Goal: Navigation & Orientation: Understand site structure

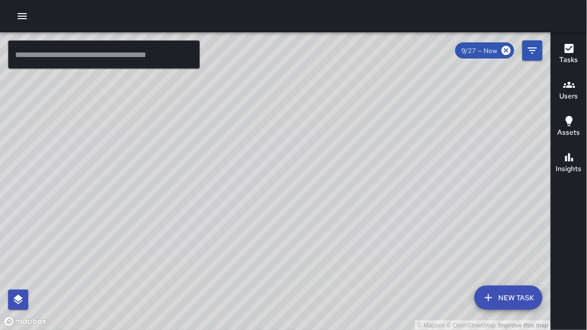
drag, startPoint x: 358, startPoint y: 126, endPoint x: 418, endPoint y: 129, distance: 59.6
click at [418, 129] on div "© Mapbox © OpenStreetMap Improve this map" at bounding box center [275, 181] width 551 height 298
drag, startPoint x: 414, startPoint y: 132, endPoint x: 423, endPoint y: 129, distance: 9.3
click at [423, 129] on div "© Mapbox © OpenStreetMap Improve this map" at bounding box center [275, 181] width 551 height 298
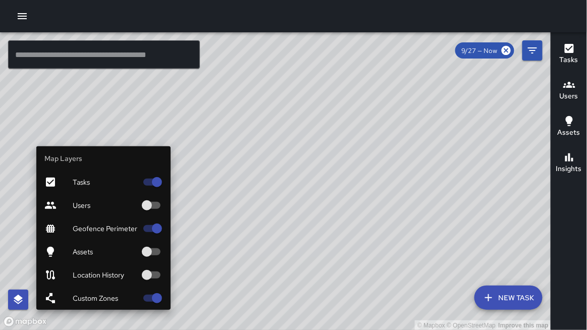
click at [29, 294] on div "Map Layers Tasks Users Geofence Perimeter Assets Location History Custom Zones" at bounding box center [89, 227] width 162 height 163
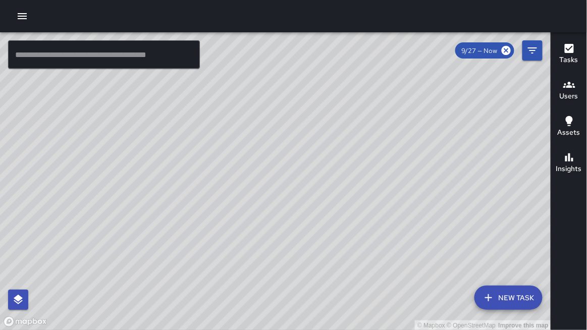
drag, startPoint x: 274, startPoint y: 203, endPoint x: 297, endPoint y: 197, distance: 23.1
click at [297, 197] on div "© Mapbox © OpenStreetMap Improve this map" at bounding box center [275, 181] width 551 height 298
click at [296, 199] on div "© Mapbox © OpenStreetMap Improve this map" at bounding box center [275, 181] width 551 height 298
drag, startPoint x: 365, startPoint y: 144, endPoint x: 386, endPoint y: 128, distance: 26.3
click at [386, 128] on div "© Mapbox © OpenStreetMap Improve this map" at bounding box center [275, 181] width 551 height 298
